Goal: Task Accomplishment & Management: Use online tool/utility

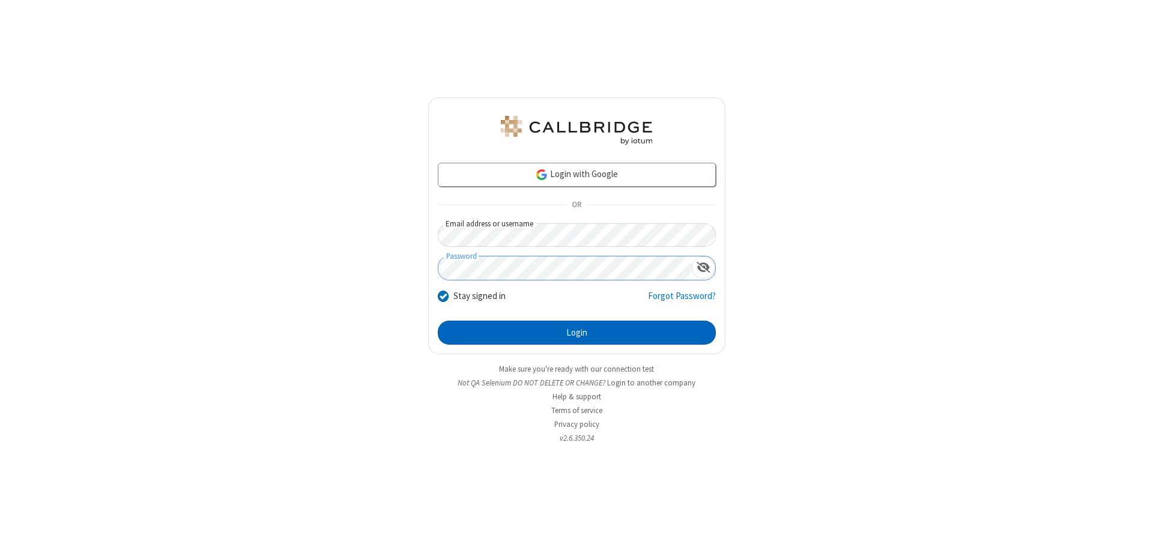
click at [577, 333] on button "Login" at bounding box center [577, 333] width 278 height 24
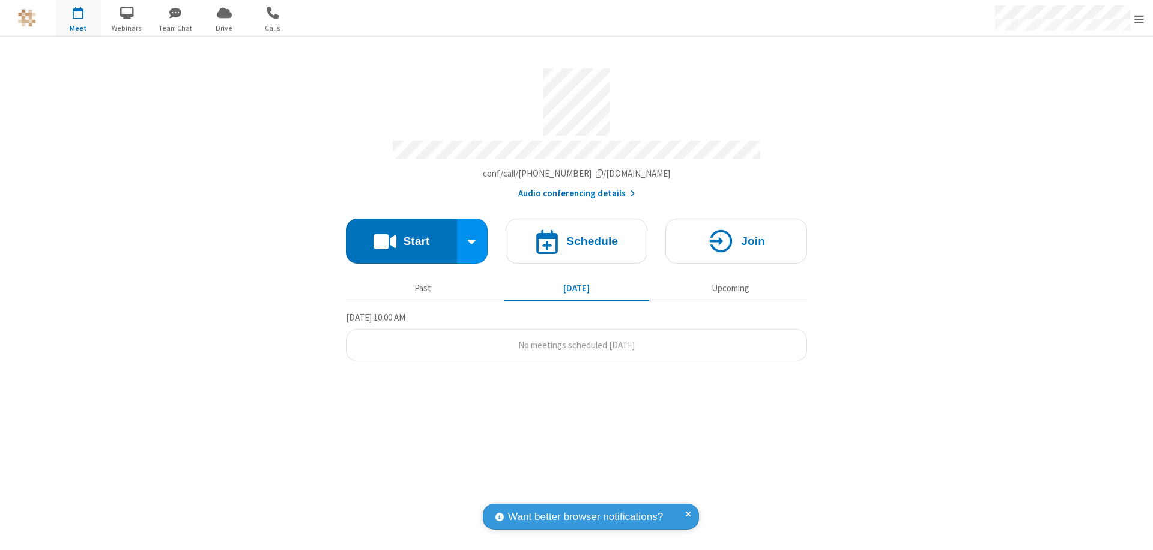
click at [401, 235] on button "Start" at bounding box center [401, 241] width 111 height 45
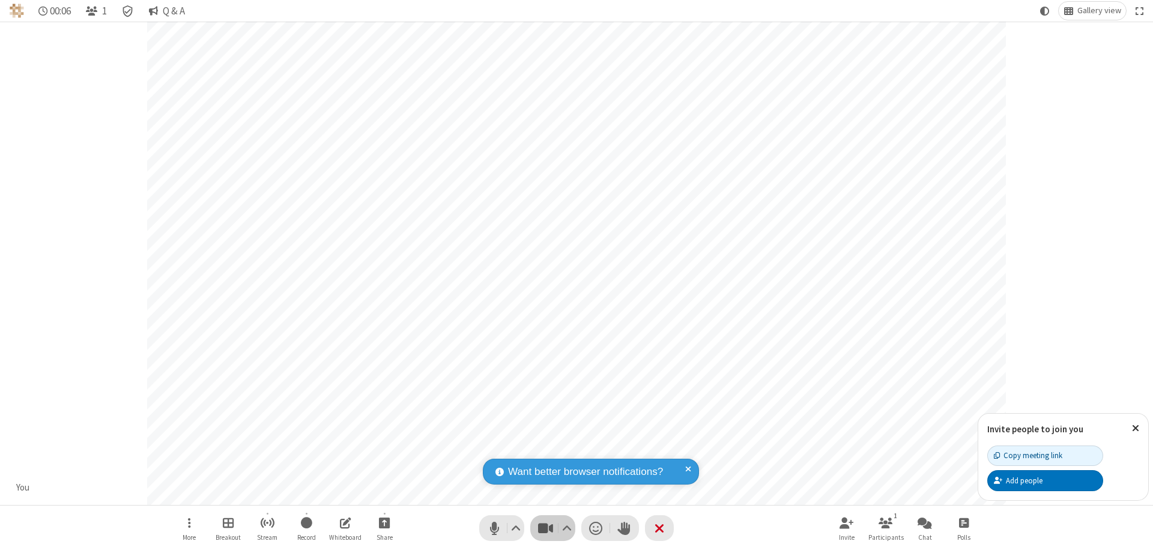
click at [545, 528] on span "Stop video (⌘+Shift+V)" at bounding box center [545, 528] width 18 height 17
click at [545, 528] on span "Start video (⌘+Shift+V)" at bounding box center [545, 528] width 18 height 17
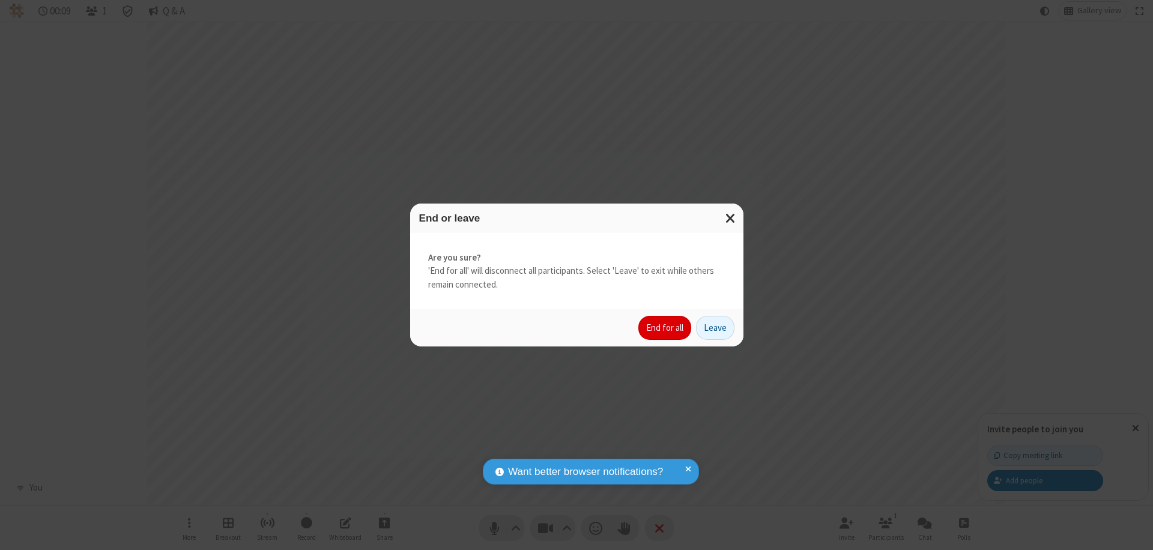
click at [666, 328] on button "End for all" at bounding box center [665, 328] width 53 height 24
